Goal: Find specific page/section: Find specific page/section

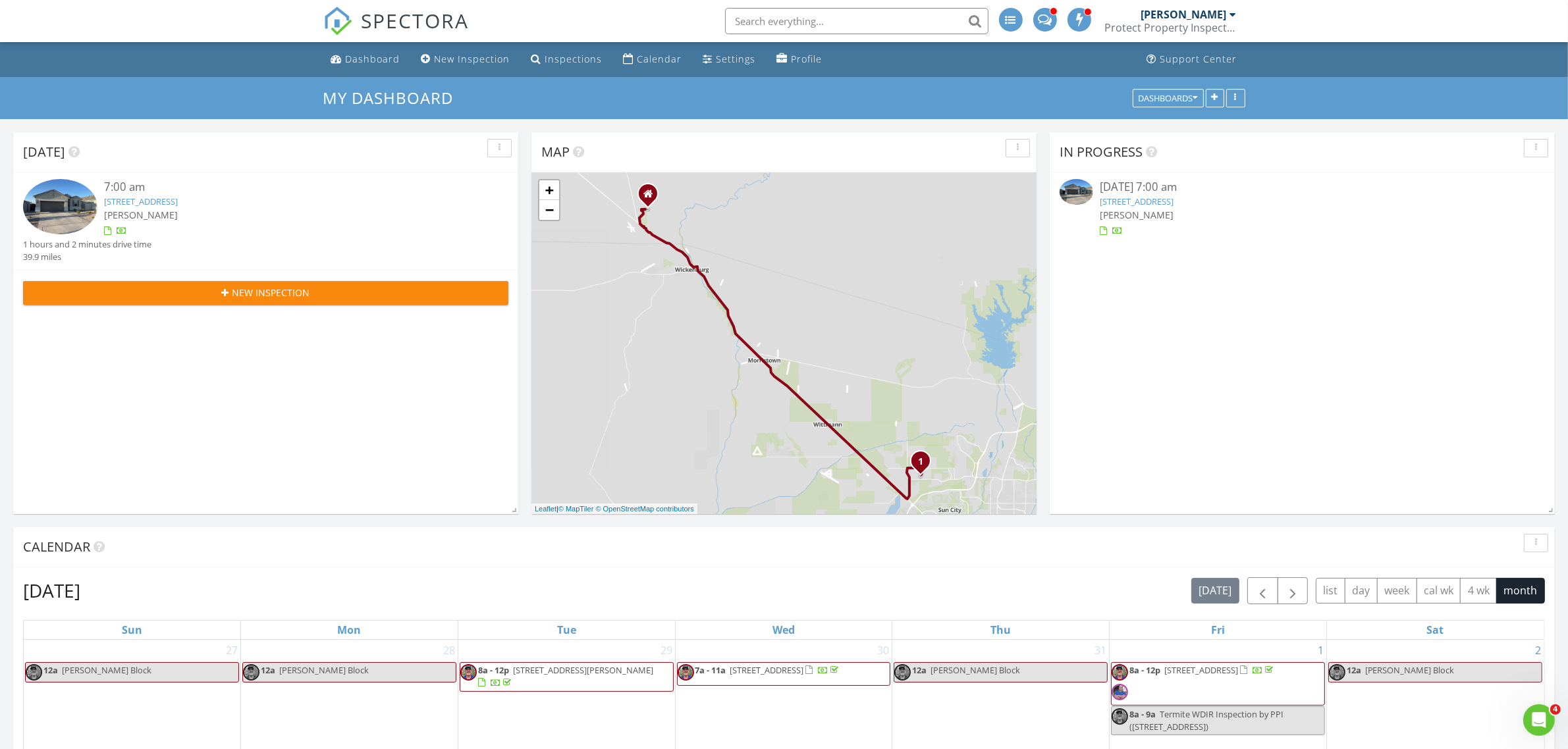
click at [1271, 328] on div "In Progress 08/27/25 7:00 am 15401 W Smoketree Dr, Surprise, AZ 85387 David Ber…" at bounding box center [1302, 322] width 505 height 382
click at [1167, 200] on link "15401 W Smoketree Dr, Surprise, AZ 85387" at bounding box center [1136, 202] width 74 height 12
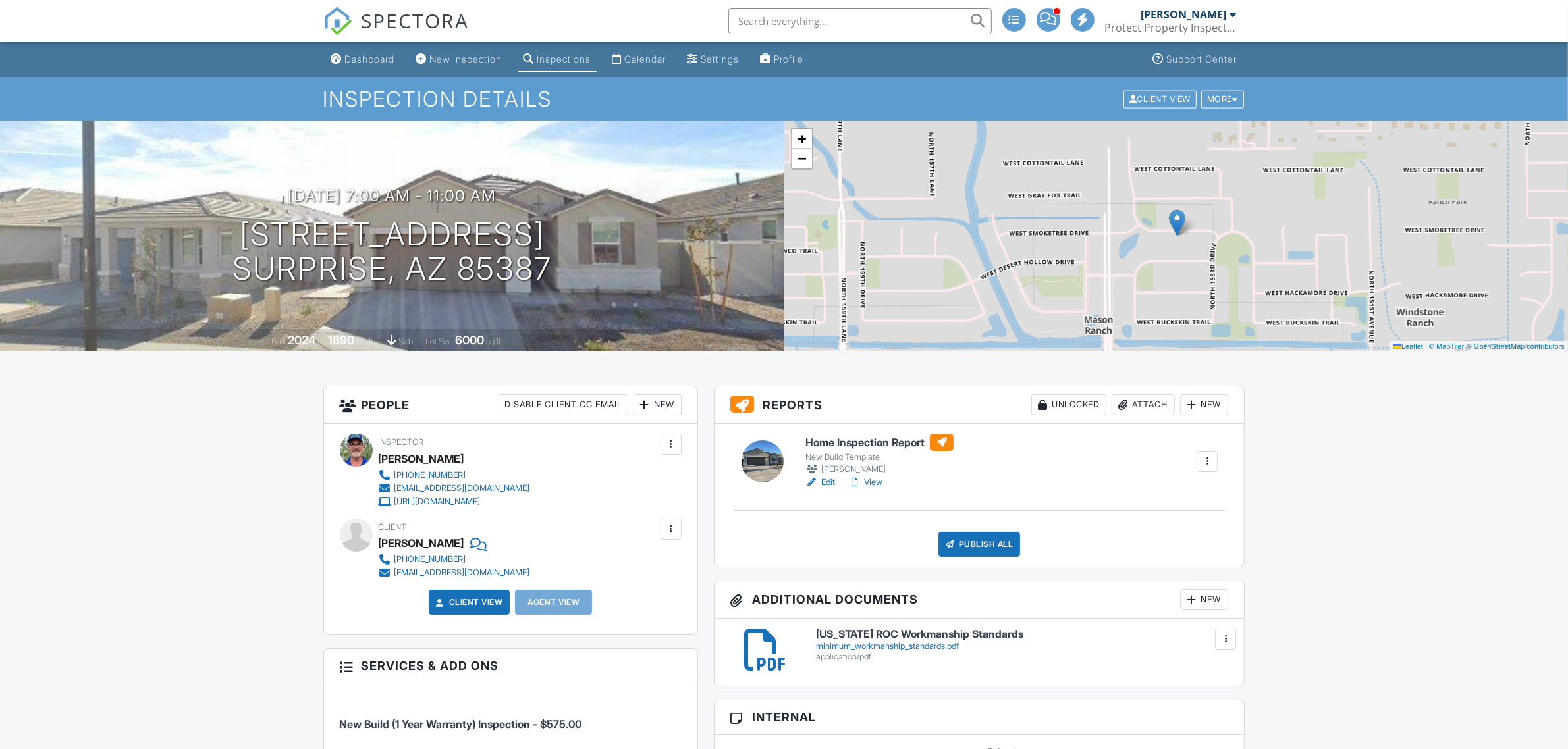
click at [1137, 101] on div "Client View" at bounding box center [1160, 99] width 74 height 18
click at [828, 482] on link "Edit" at bounding box center [820, 482] width 29 height 13
